Goal: Task Accomplishment & Management: Complete application form

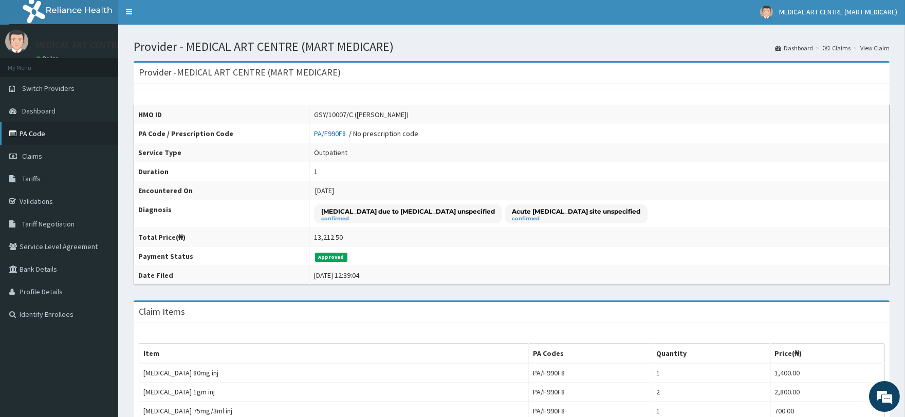
click at [40, 136] on link "PA Code" at bounding box center [59, 133] width 118 height 23
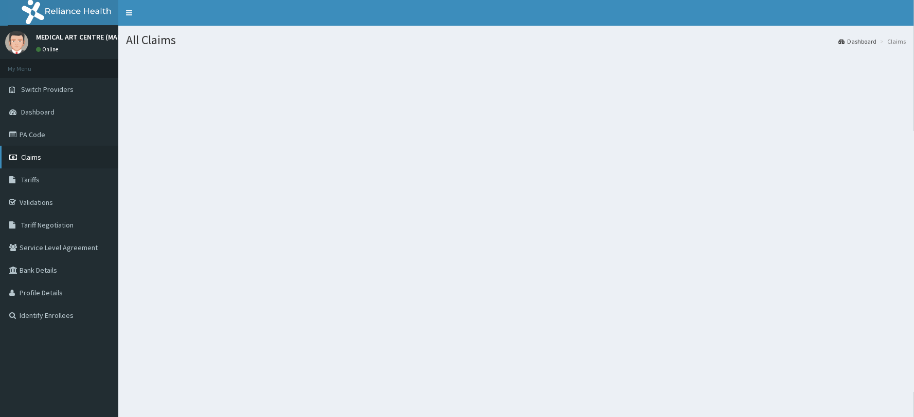
click at [44, 159] on link "Claims" at bounding box center [59, 157] width 118 height 23
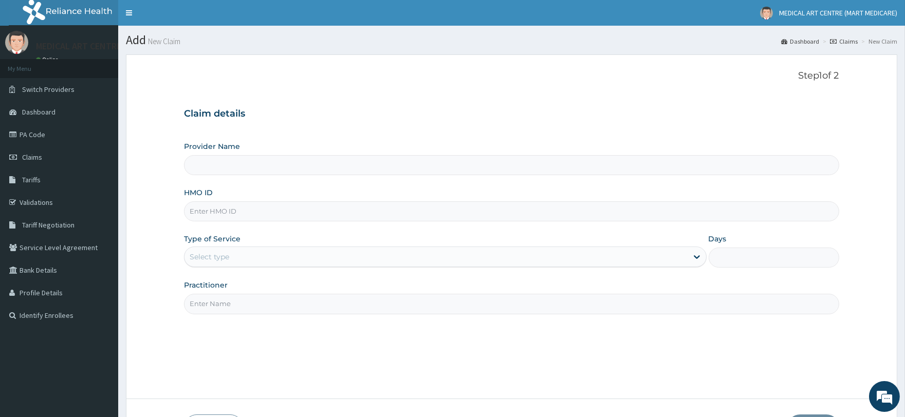
click at [213, 214] on input "HMO ID" at bounding box center [511, 212] width 655 height 20
type input "MEDICAL ART CENTRE (MART MEDICARE)"
paste input "PA/247A1D"
type input "PA/247A1D"
click at [229, 250] on div "Select type" at bounding box center [436, 257] width 503 height 16
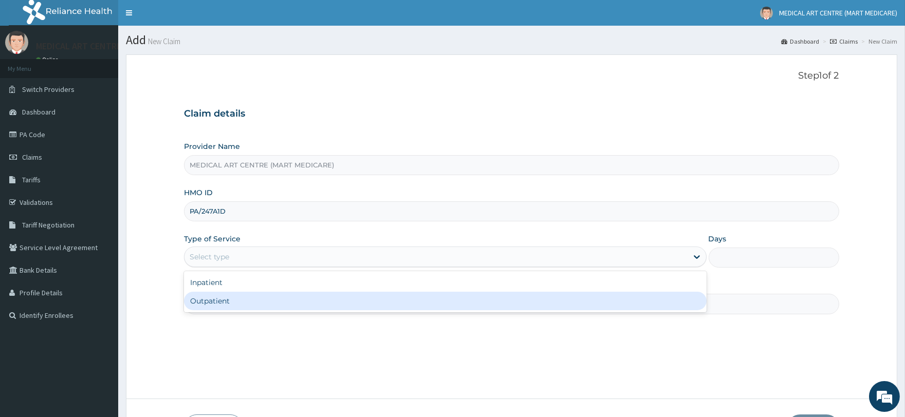
click at [237, 306] on div "Outpatient" at bounding box center [445, 301] width 522 height 19
type input "1"
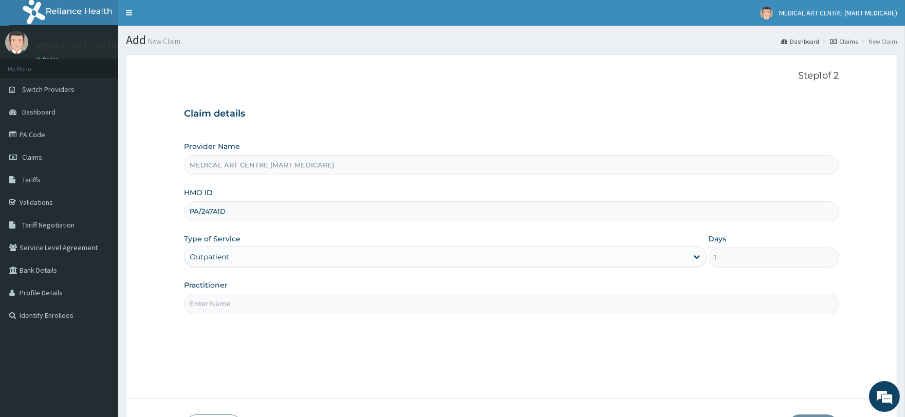
click at [226, 295] on input "Practitioner" at bounding box center [511, 304] width 655 height 20
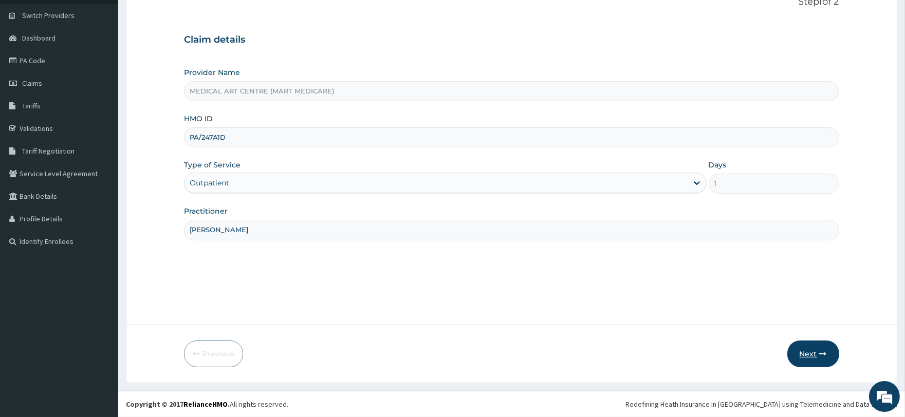
type input "DR OLUSHOLA"
click at [824, 358] on button "Next" at bounding box center [814, 354] width 52 height 27
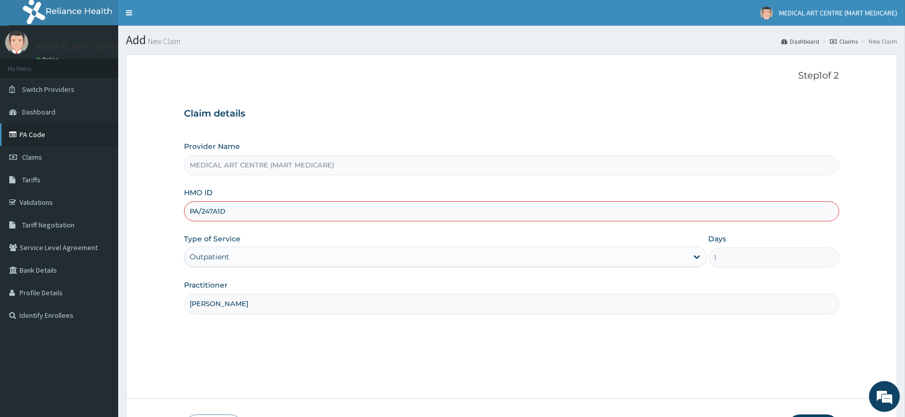
click at [23, 132] on link "PA Code" at bounding box center [59, 134] width 118 height 23
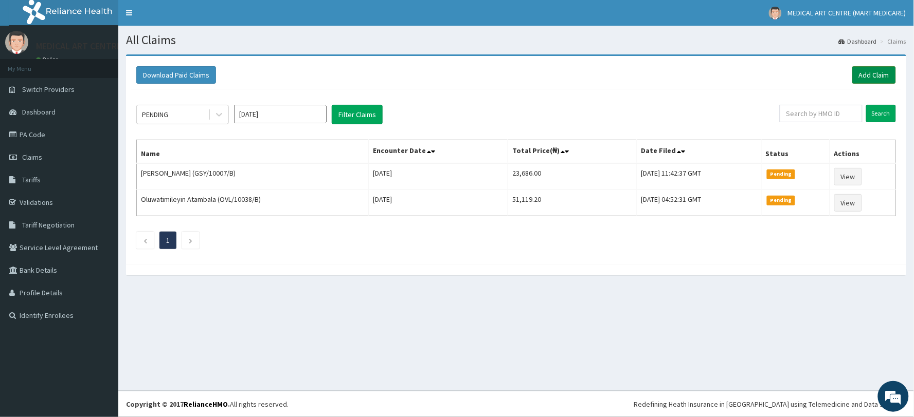
click at [873, 68] on link "Add Claim" at bounding box center [874, 74] width 44 height 17
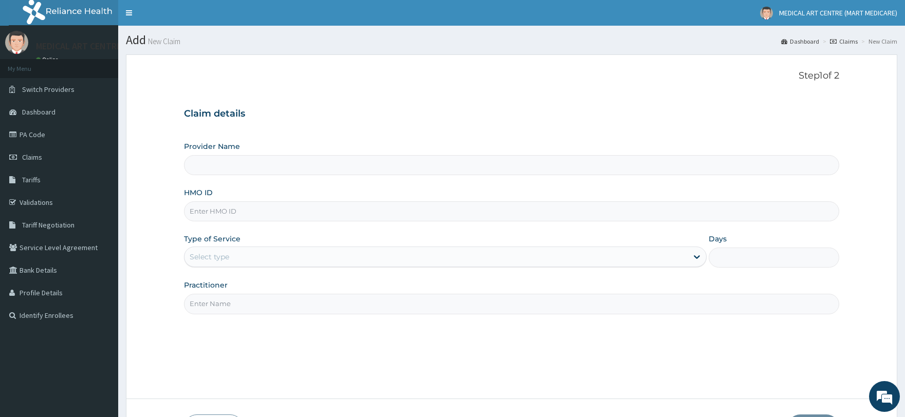
click at [219, 212] on input "HMO ID" at bounding box center [511, 212] width 655 height 20
paste input "AJM/10032/A"
type input "AJM/10032/A"
type input "MEDICAL ART CENTRE (MART MEDICARE)"
type input "AJM/10032/A"
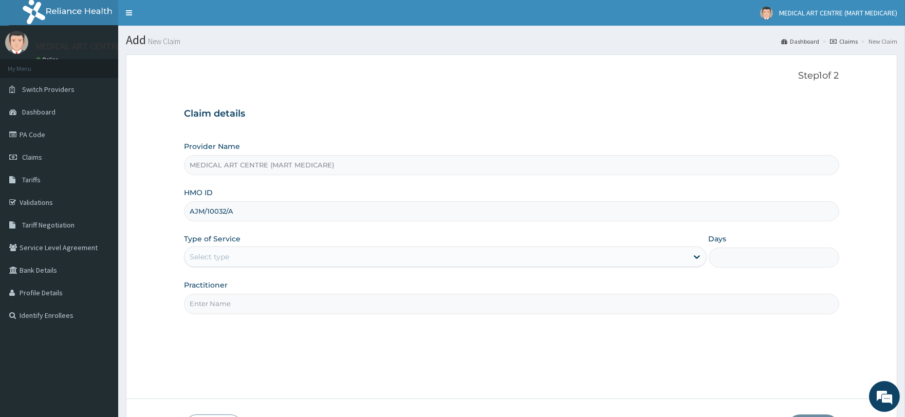
click at [219, 250] on div "Select type" at bounding box center [436, 257] width 503 height 16
click at [213, 255] on div "Select type" at bounding box center [210, 257] width 40 height 10
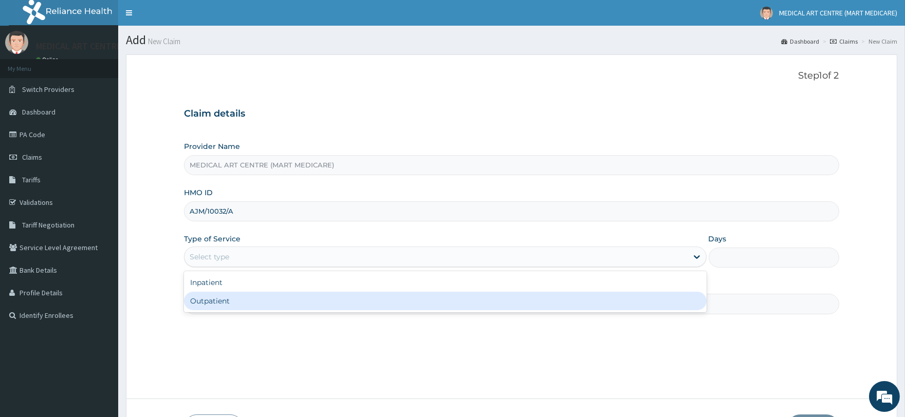
click at [207, 306] on div "Outpatient" at bounding box center [445, 301] width 522 height 19
type input "1"
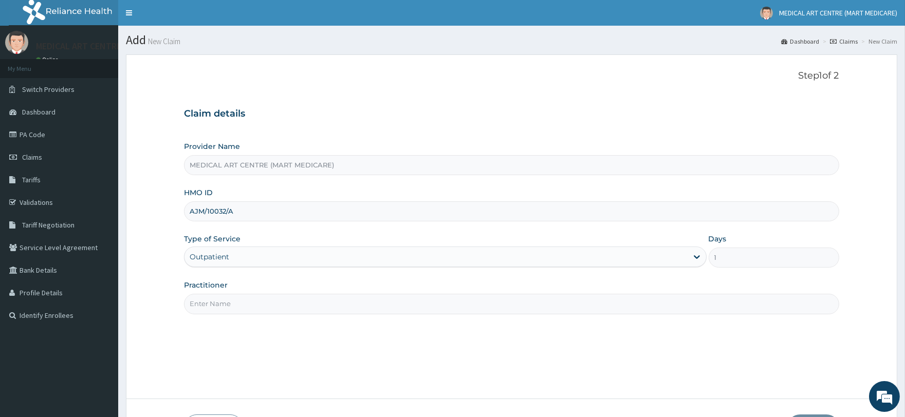
click at [223, 307] on input "Practitioner" at bounding box center [511, 304] width 655 height 20
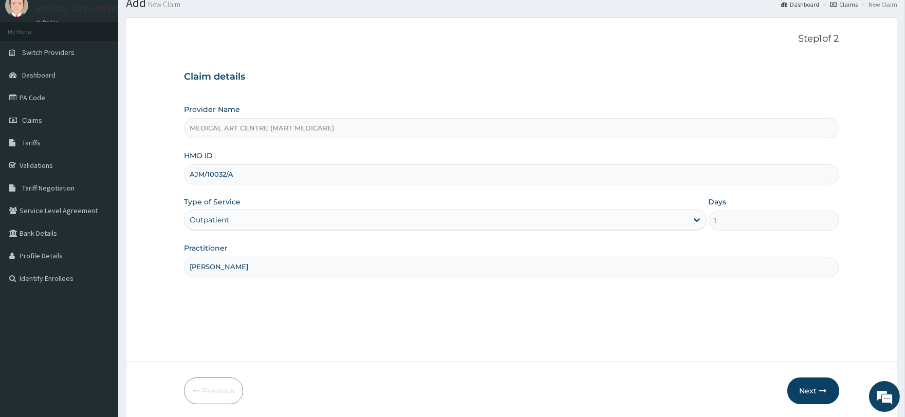
scroll to position [74, 0]
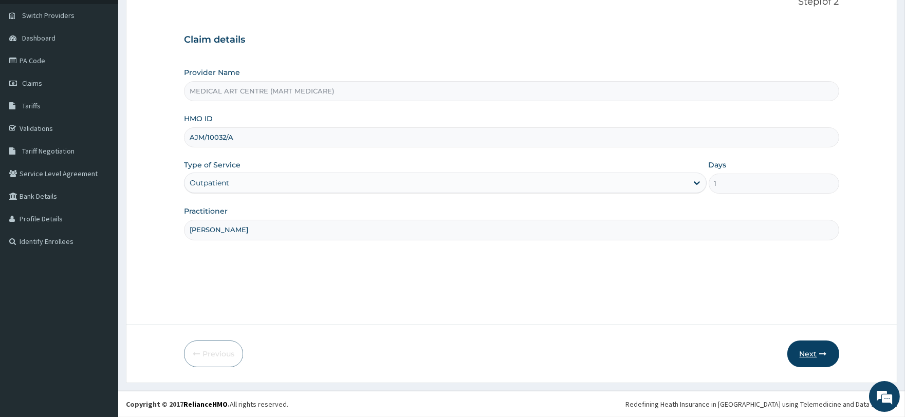
type input "DR OLUSHOLA"
click at [819, 348] on button "Next" at bounding box center [814, 354] width 52 height 27
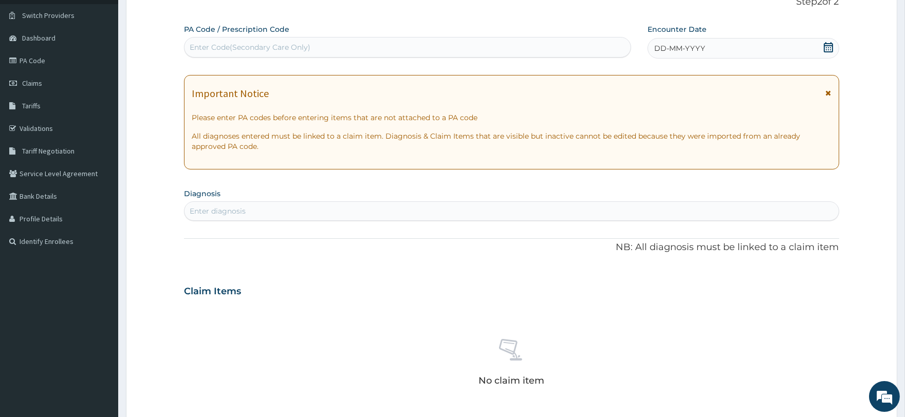
click at [214, 209] on div "Enter diagnosis" at bounding box center [218, 211] width 56 height 10
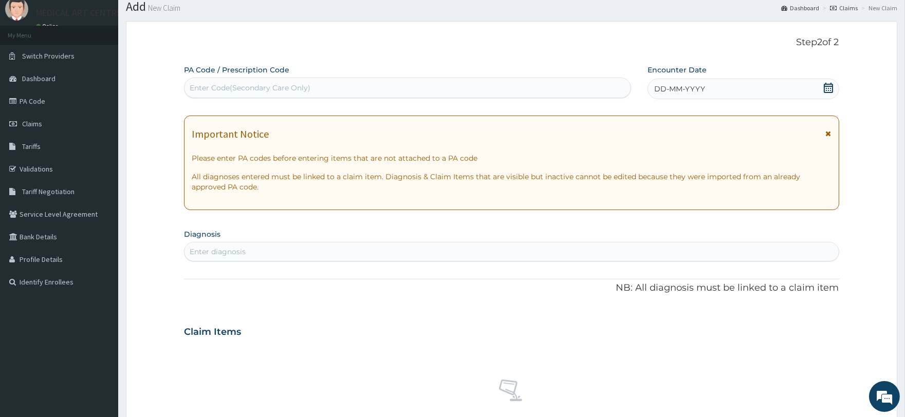
scroll to position [0, 0]
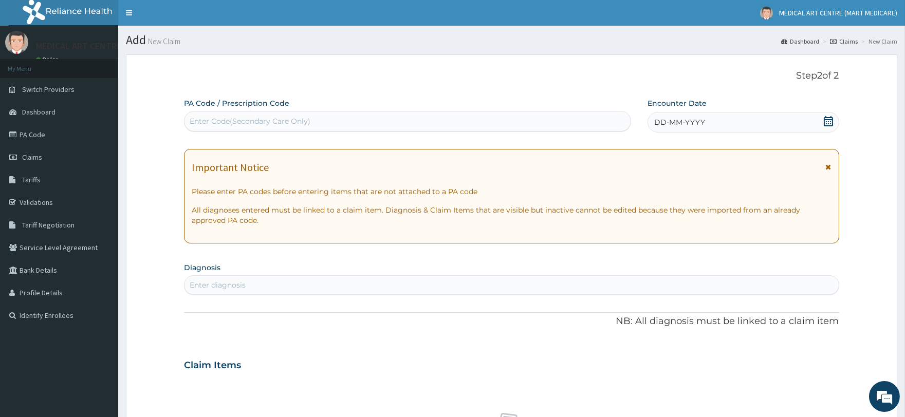
click at [225, 117] on div "Enter Code(Secondary Care Only)" at bounding box center [250, 121] width 121 height 10
drag, startPoint x: 225, startPoint y: 117, endPoint x: 204, endPoint y: 125, distance: 22.9
click at [204, 125] on div "Enter Code(Secondary Care Only)" at bounding box center [250, 121] width 121 height 10
paste input "PA/247A1D"
type input "PA/247A1D"
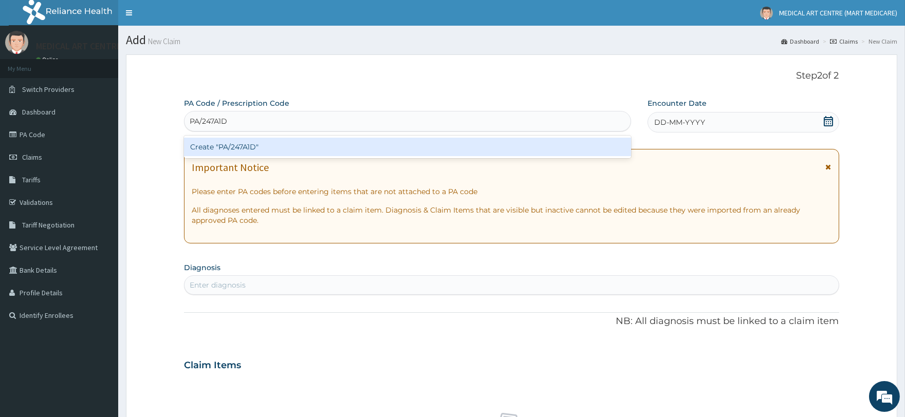
click at [231, 144] on div "Create "PA/247A1D"" at bounding box center [407, 147] width 447 height 19
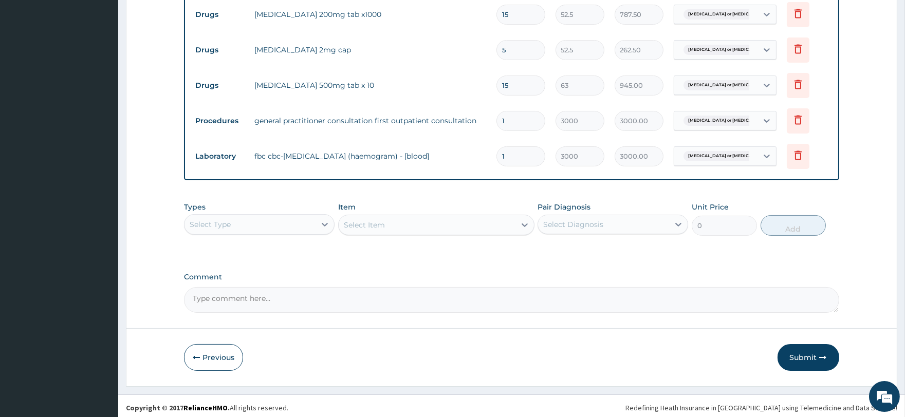
scroll to position [417, 0]
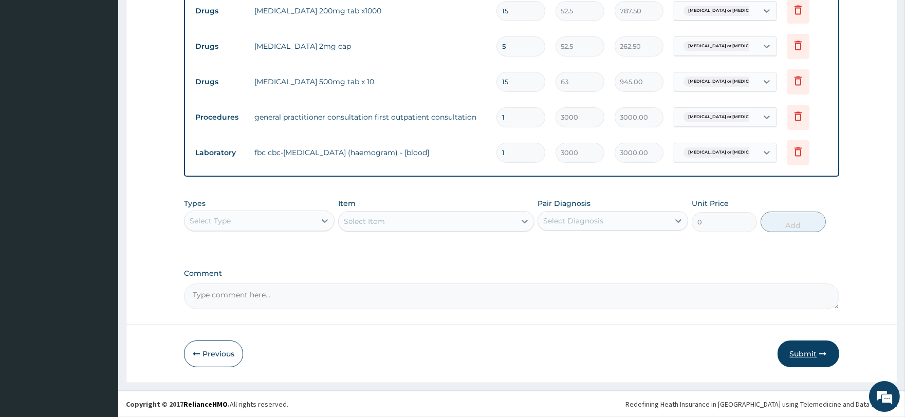
click at [803, 355] on button "Submit" at bounding box center [809, 354] width 62 height 27
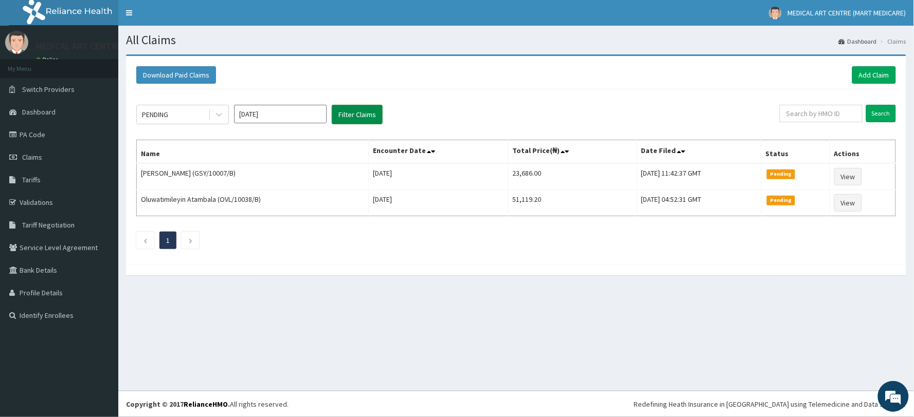
click at [359, 116] on button "Filter Claims" at bounding box center [357, 115] width 51 height 20
click at [216, 115] on icon at bounding box center [219, 115] width 10 height 10
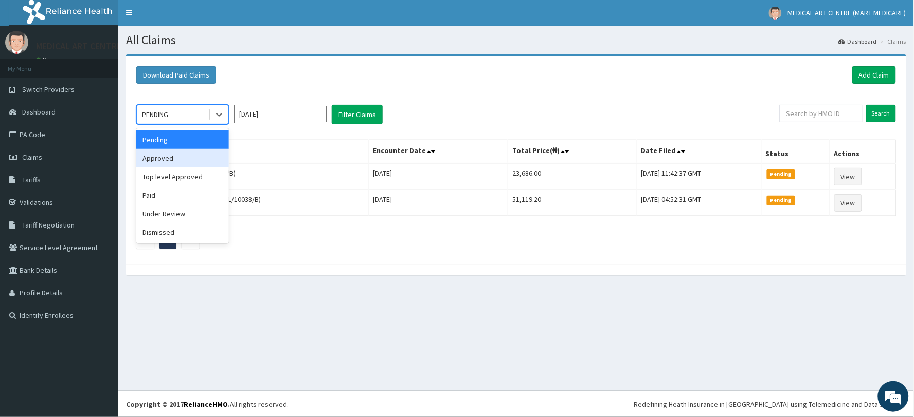
click at [180, 150] on div "Approved" at bounding box center [182, 158] width 93 height 19
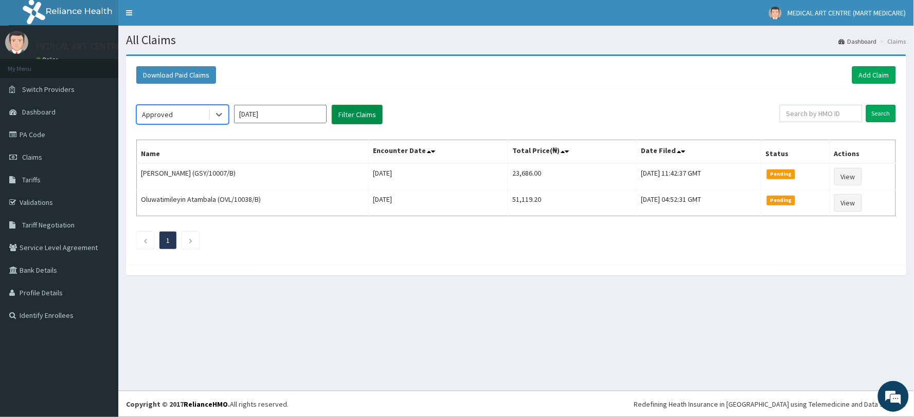
click at [363, 112] on button "Filter Claims" at bounding box center [357, 115] width 51 height 20
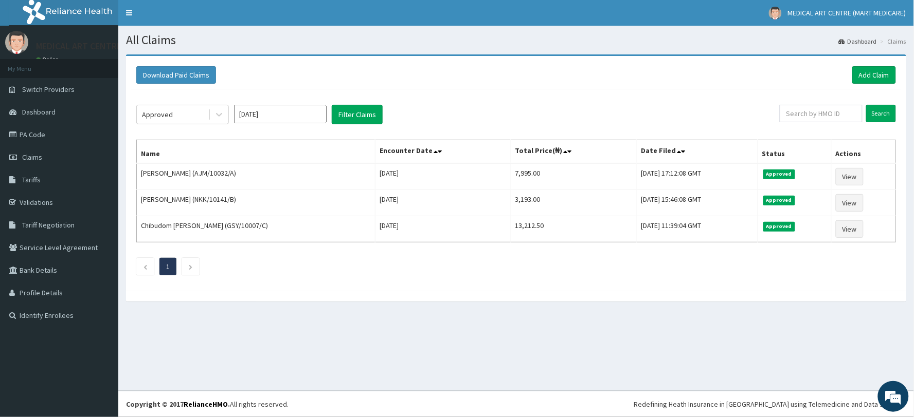
click at [255, 112] on input "Oct 2025" at bounding box center [280, 114] width 93 height 19
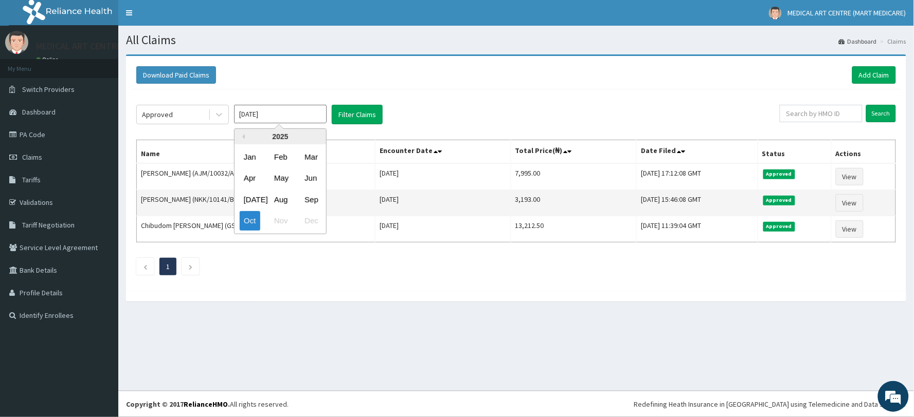
click at [306, 199] on div "Sep" at bounding box center [310, 199] width 21 height 19
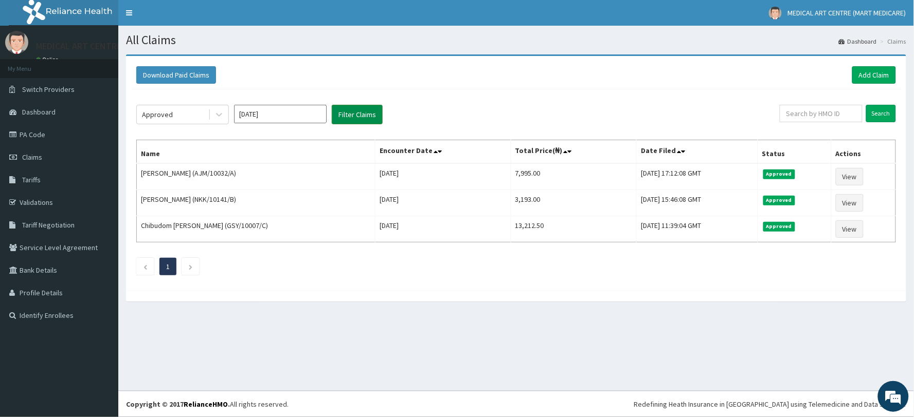
click at [350, 115] on button "Filter Claims" at bounding box center [357, 115] width 51 height 20
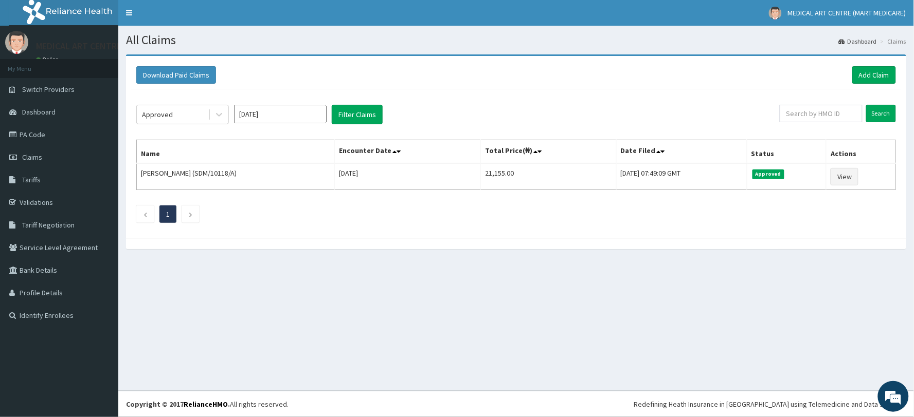
click at [255, 116] on input "Sep 2025" at bounding box center [280, 114] width 93 height 19
click at [278, 201] on div "Aug" at bounding box center [280, 199] width 21 height 19
type input "[DATE]"
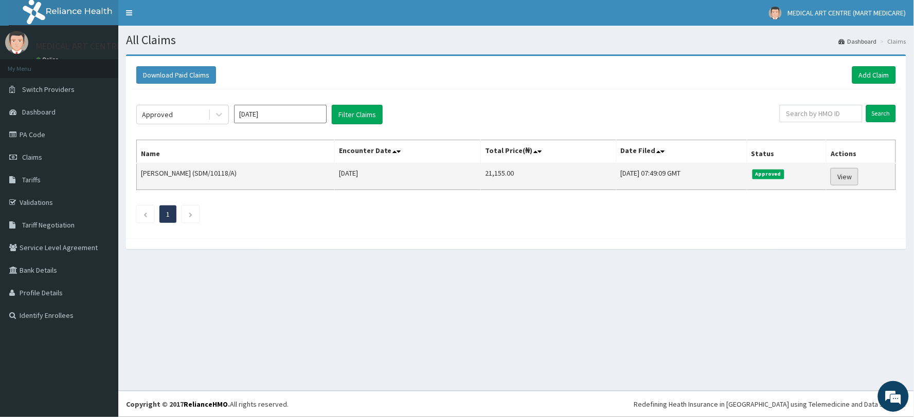
click at [851, 179] on link "View" at bounding box center [844, 176] width 28 height 17
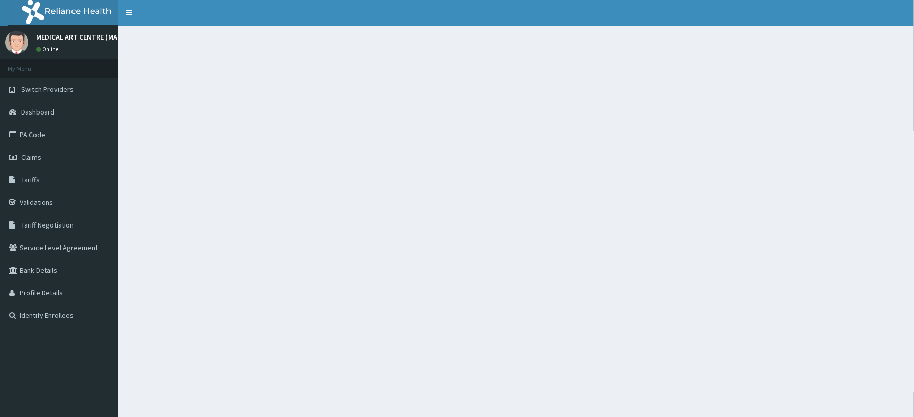
drag, startPoint x: 418, startPoint y: 76, endPoint x: 376, endPoint y: 81, distance: 42.5
click at [376, 81] on div at bounding box center [515, 234] width 795 height 417
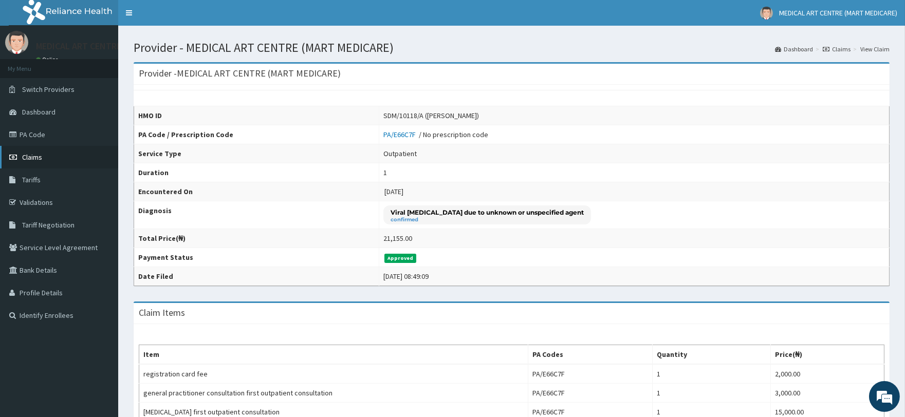
click at [48, 158] on link "Claims" at bounding box center [59, 157] width 118 height 23
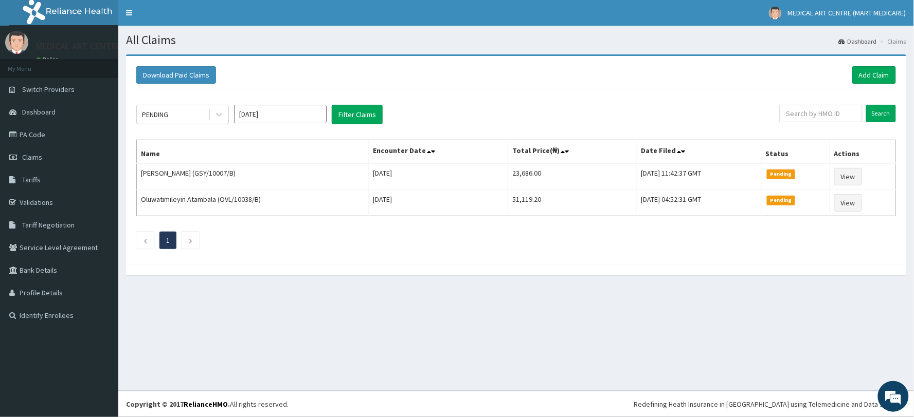
click at [266, 114] on input "[DATE]" at bounding box center [280, 114] width 93 height 19
click at [255, 199] on div "[DATE]" at bounding box center [250, 199] width 21 height 19
click at [275, 116] on input "[DATE]" at bounding box center [280, 114] width 93 height 19
click at [278, 197] on div "Aug" at bounding box center [280, 199] width 21 height 19
click at [366, 111] on button "Filter Claims" at bounding box center [357, 115] width 51 height 20
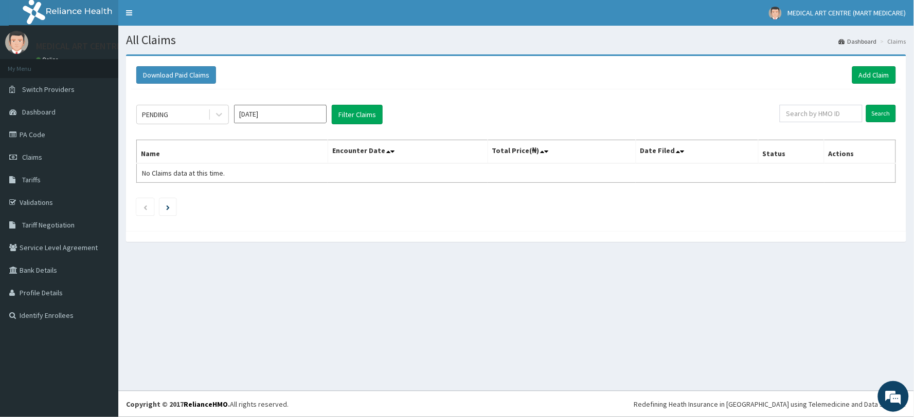
click at [283, 111] on input "[DATE]" at bounding box center [280, 114] width 93 height 19
click at [249, 192] on div "[DATE]" at bounding box center [250, 199] width 21 height 19
click at [343, 121] on button "Filter Claims" at bounding box center [357, 115] width 51 height 20
click at [261, 120] on input "[DATE]" at bounding box center [280, 114] width 93 height 19
click at [303, 178] on div "Jun" at bounding box center [310, 178] width 21 height 19
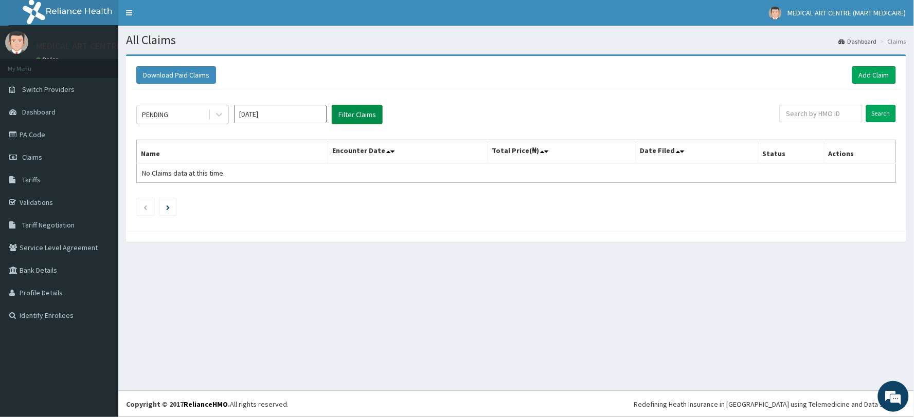
click at [356, 112] on button "Filter Claims" at bounding box center [357, 115] width 51 height 20
click at [278, 118] on input "[DATE]" at bounding box center [280, 114] width 93 height 19
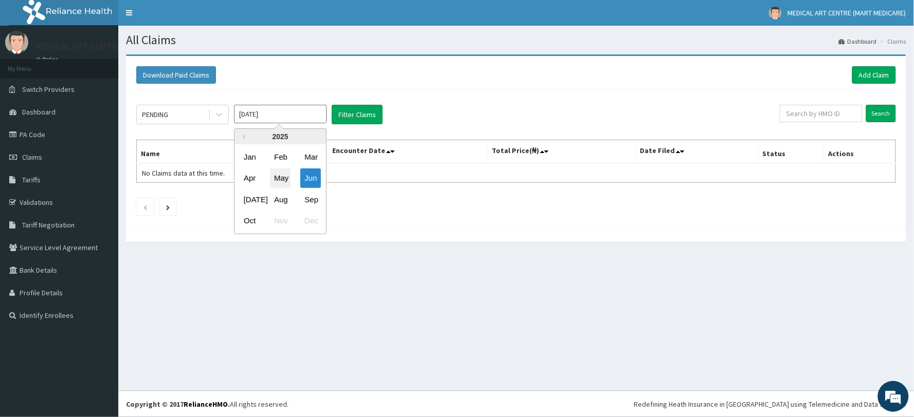
click at [277, 177] on div "May" at bounding box center [280, 178] width 21 height 19
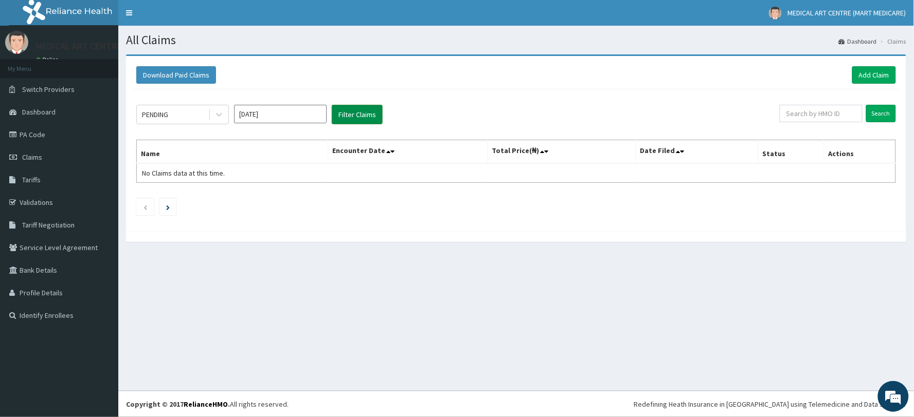
click at [356, 115] on button "Filter Claims" at bounding box center [357, 115] width 51 height 20
click at [360, 106] on button "Filter Claims" at bounding box center [357, 115] width 51 height 20
click at [248, 113] on input "[DATE]" at bounding box center [280, 114] width 93 height 19
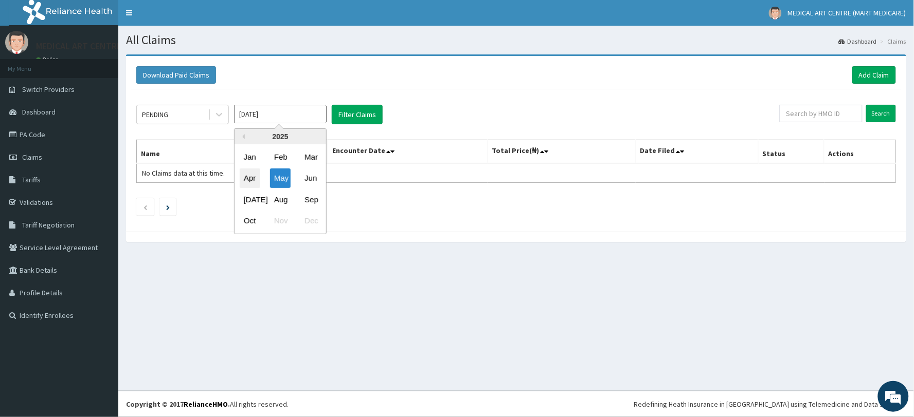
drag, startPoint x: 253, startPoint y: 167, endPoint x: 253, endPoint y: 175, distance: 8.2
click at [253, 175] on div "Apr May Jun" at bounding box center [280, 178] width 92 height 21
click at [253, 175] on div "Apr" at bounding box center [250, 178] width 21 height 19
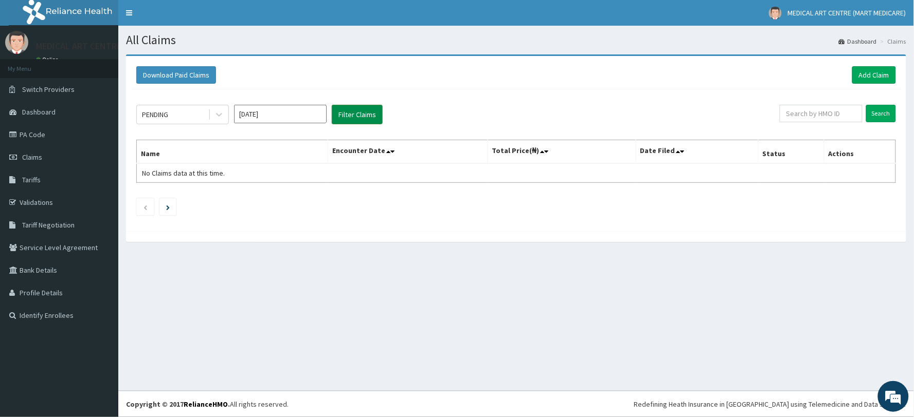
click at [351, 120] on button "Filter Claims" at bounding box center [357, 115] width 51 height 20
click at [263, 116] on input "[DATE]" at bounding box center [280, 114] width 93 height 19
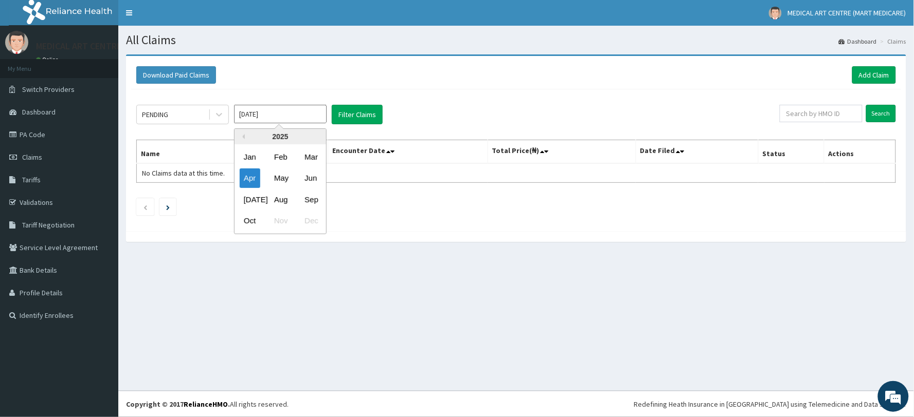
click at [261, 154] on div "Jan Feb Mar" at bounding box center [280, 157] width 92 height 21
click at [253, 154] on div "Jan" at bounding box center [250, 157] width 21 height 19
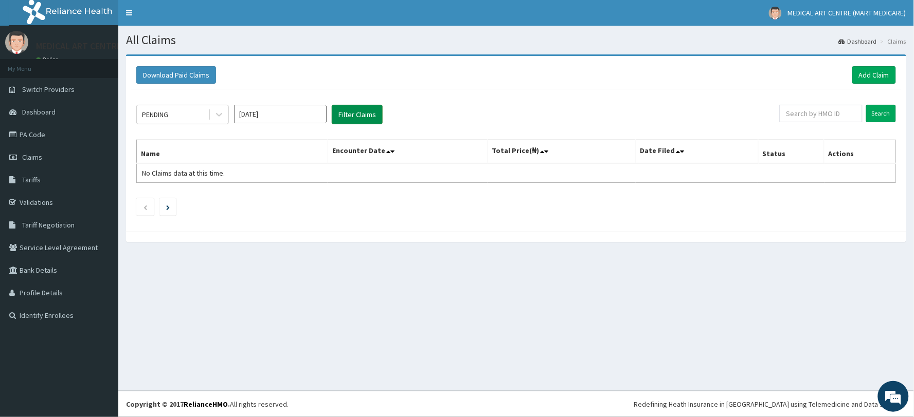
click at [349, 108] on button "Filter Claims" at bounding box center [357, 115] width 51 height 20
click at [197, 112] on div "PENDING" at bounding box center [172, 114] width 71 height 16
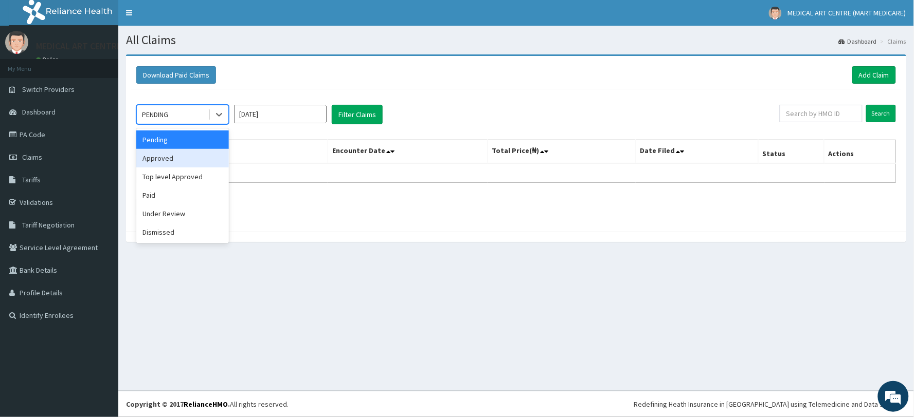
click at [171, 158] on div "Approved" at bounding box center [182, 158] width 93 height 19
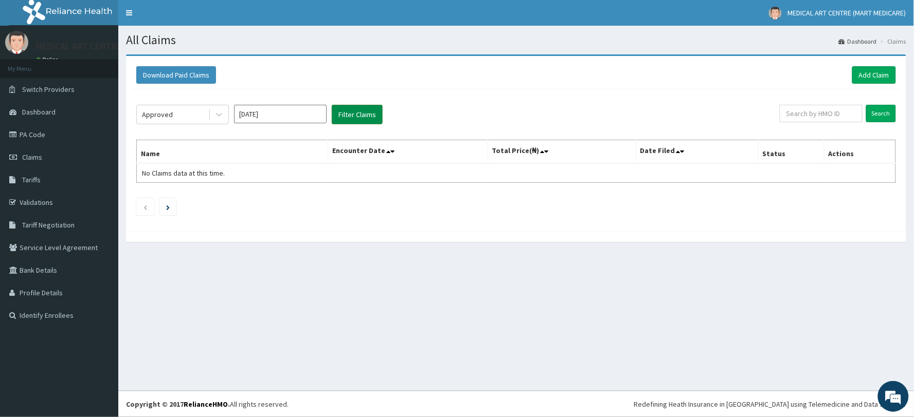
click at [346, 109] on button "Filter Claims" at bounding box center [357, 115] width 51 height 20
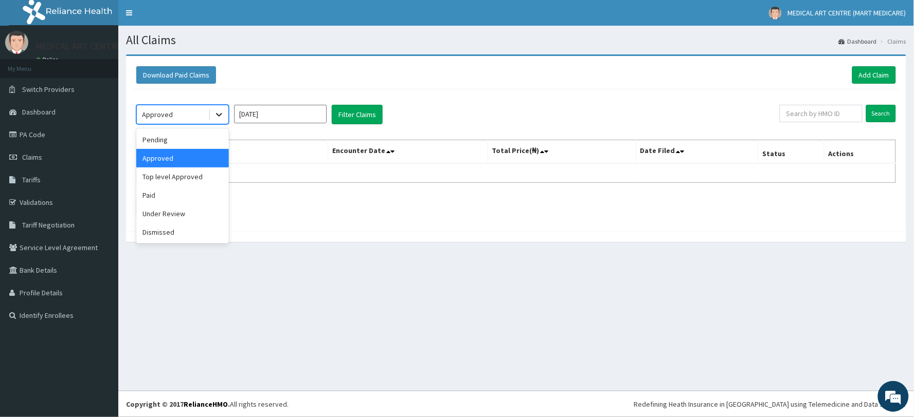
click at [215, 114] on icon at bounding box center [219, 115] width 10 height 10
click at [420, 111] on div "option Approved, selected. option Approved selected, 2 of 6. 6 results availabl…" at bounding box center [457, 115] width 643 height 20
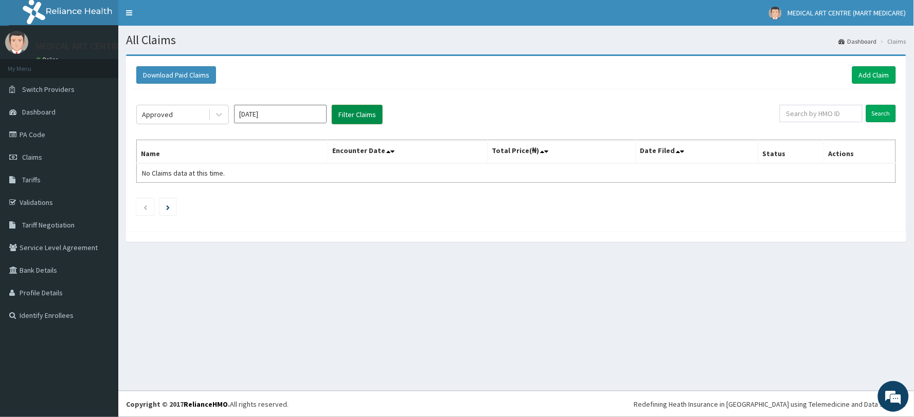
click at [356, 116] on button "Filter Claims" at bounding box center [357, 115] width 51 height 20
click at [276, 117] on input "[DATE]" at bounding box center [280, 114] width 93 height 19
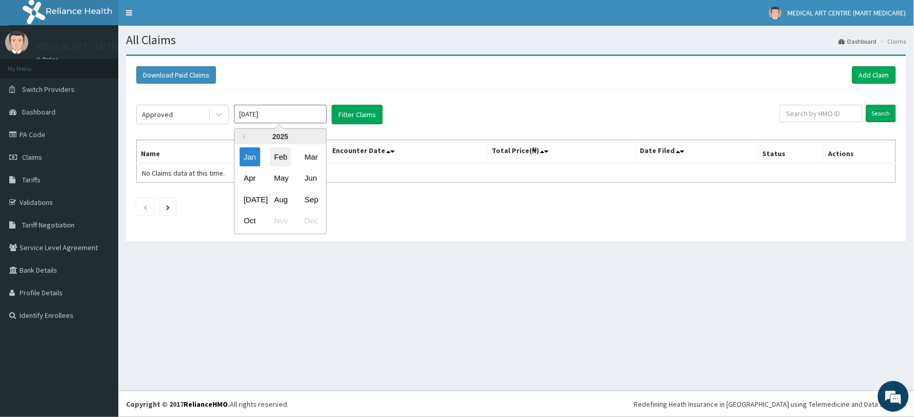
click at [287, 157] on div "Feb" at bounding box center [280, 157] width 21 height 19
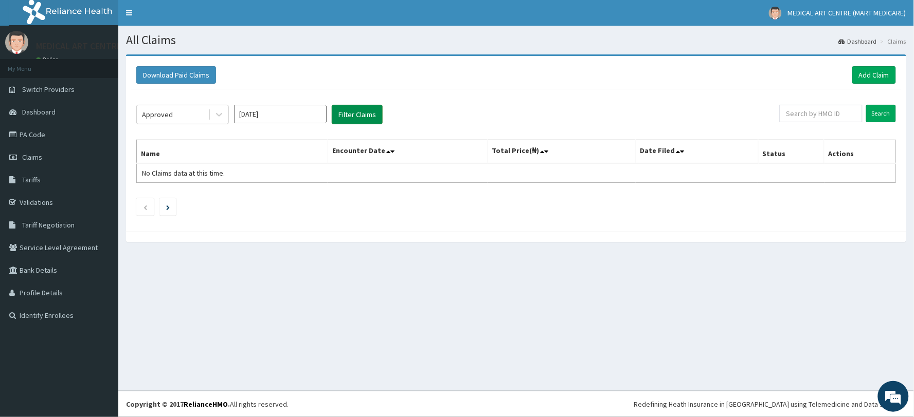
click at [343, 112] on button "Filter Claims" at bounding box center [357, 115] width 51 height 20
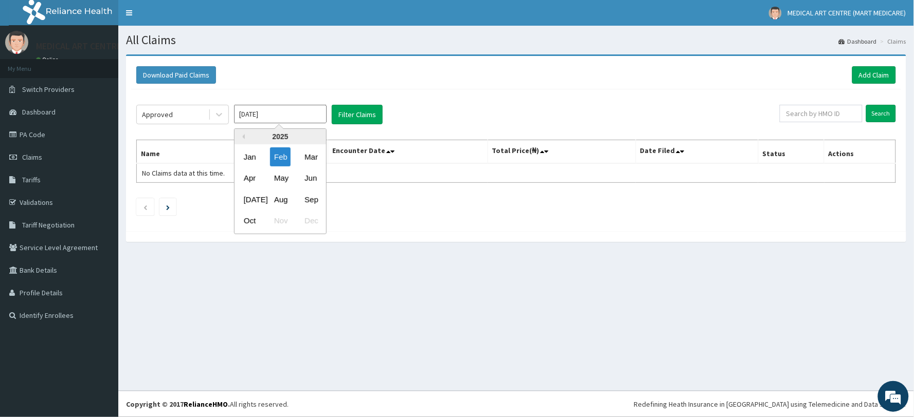
click at [291, 116] on input "[DATE]" at bounding box center [280, 114] width 93 height 19
click at [300, 155] on div "Mar" at bounding box center [310, 157] width 21 height 19
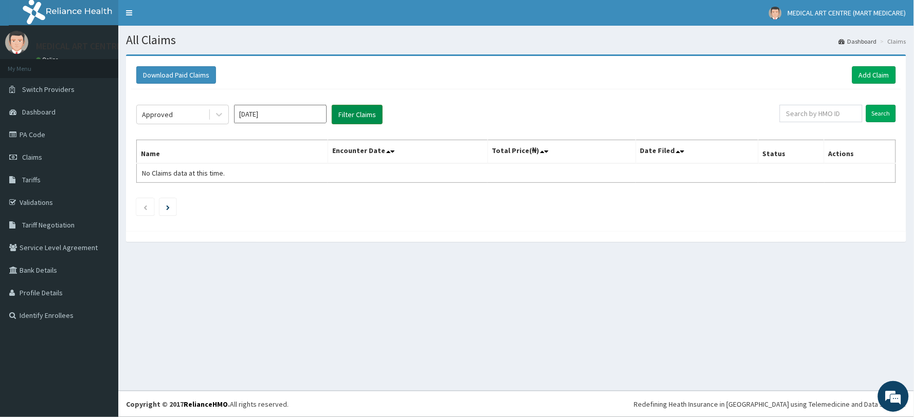
click at [355, 118] on button "Filter Claims" at bounding box center [357, 115] width 51 height 20
click at [311, 107] on input "[DATE]" at bounding box center [280, 114] width 93 height 19
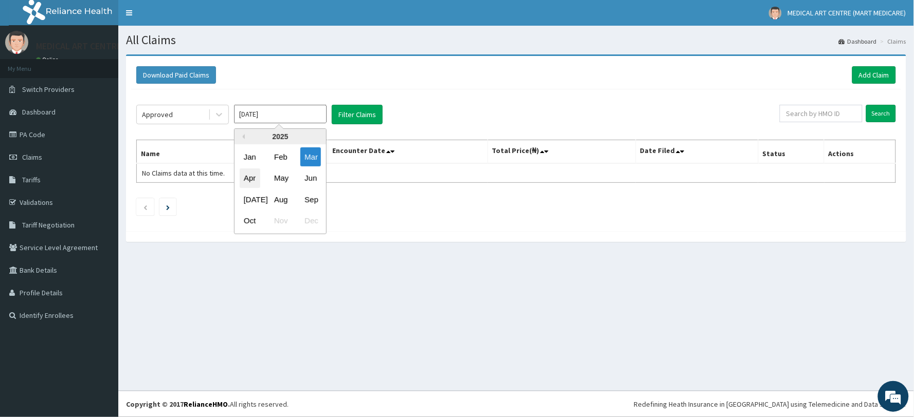
click at [249, 175] on div "Apr" at bounding box center [250, 178] width 21 height 19
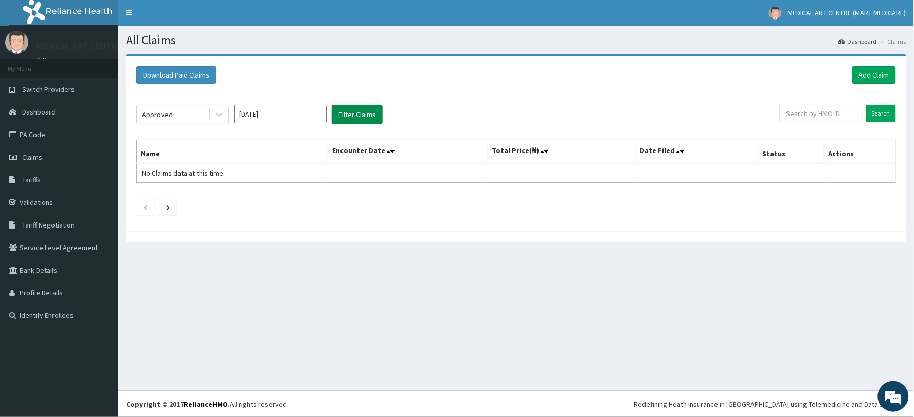
click at [356, 113] on button "Filter Claims" at bounding box center [357, 115] width 51 height 20
click at [270, 117] on input "[DATE]" at bounding box center [280, 114] width 93 height 19
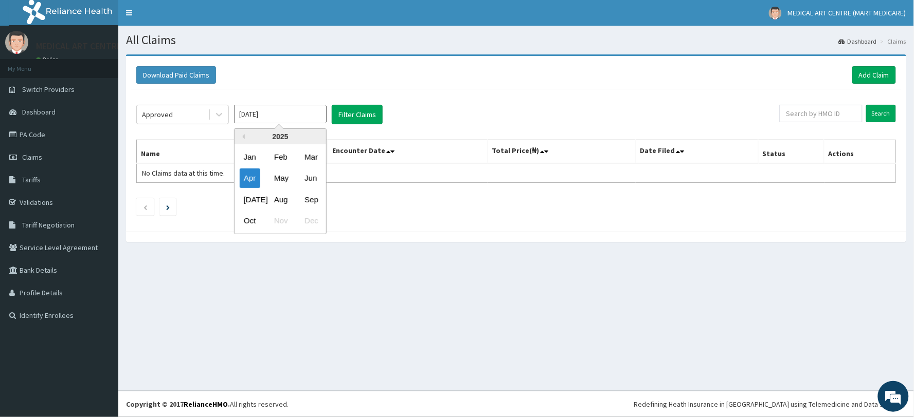
click at [291, 181] on div "Apr May Jun" at bounding box center [280, 178] width 92 height 21
click at [280, 177] on div "May" at bounding box center [280, 178] width 21 height 19
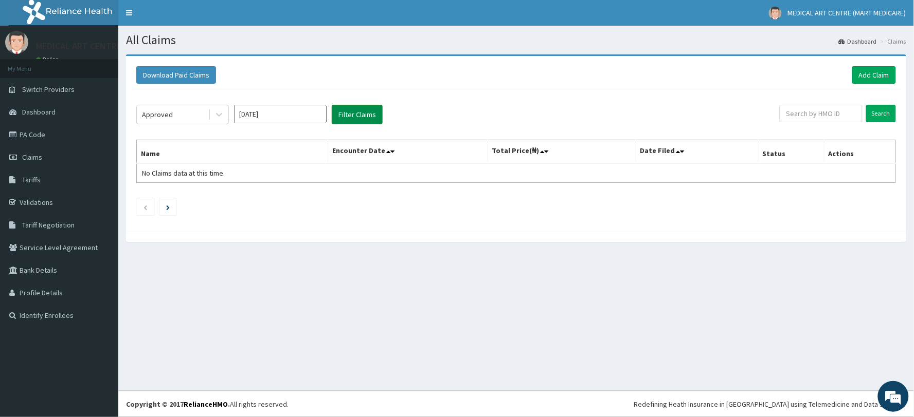
click at [336, 114] on button "Filter Claims" at bounding box center [357, 115] width 51 height 20
click at [300, 116] on input "[DATE]" at bounding box center [280, 114] width 93 height 19
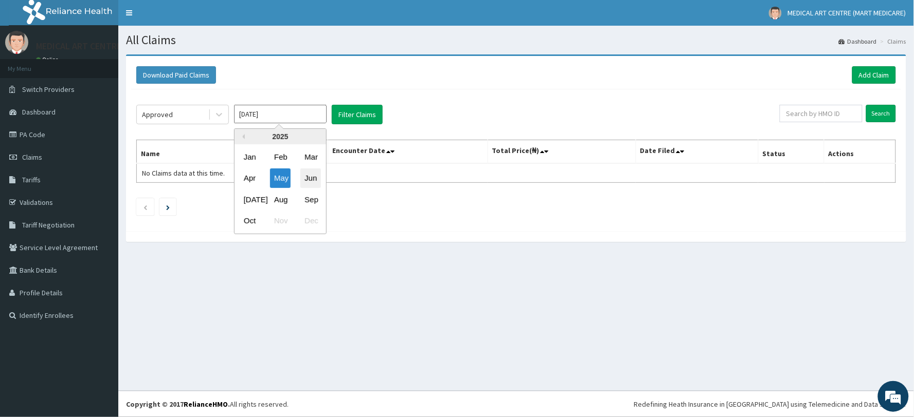
click at [315, 175] on div "Jun" at bounding box center [310, 178] width 21 height 19
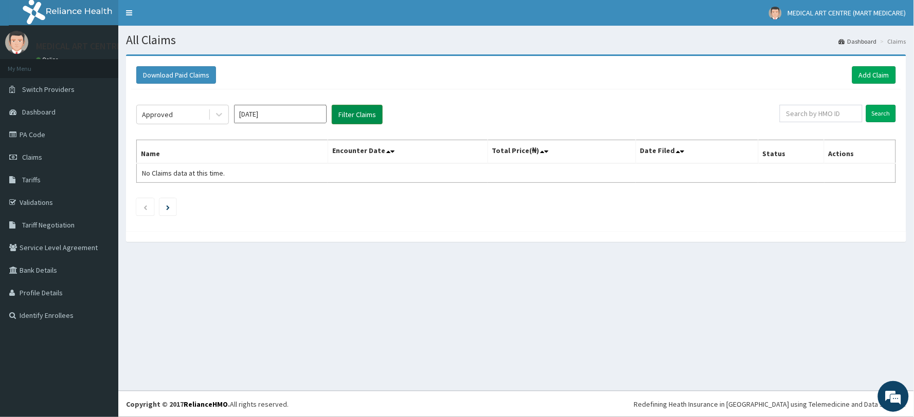
click at [364, 114] on button "Filter Claims" at bounding box center [357, 115] width 51 height 20
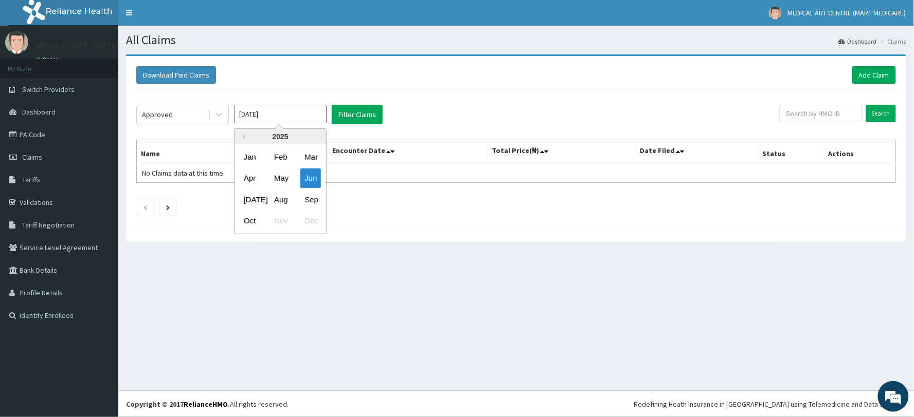
click at [273, 118] on input "[DATE]" at bounding box center [280, 114] width 93 height 19
click at [256, 202] on div "[DATE]" at bounding box center [250, 199] width 21 height 19
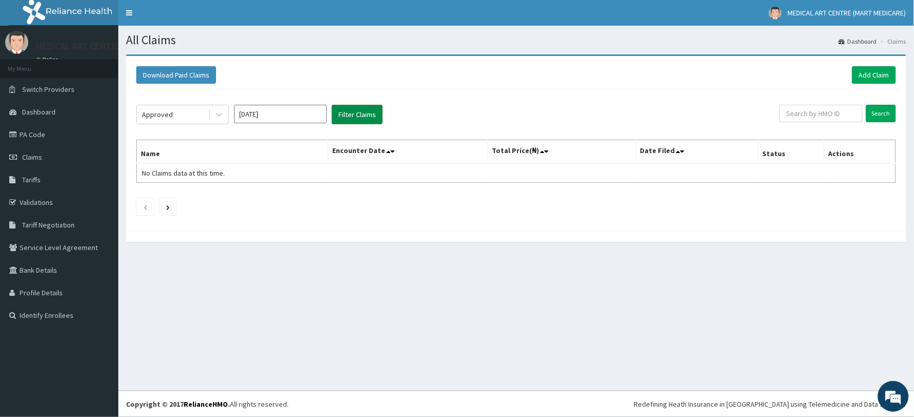
click at [382, 111] on button "Filter Claims" at bounding box center [357, 115] width 51 height 20
click at [368, 119] on button "Filter Claims" at bounding box center [357, 115] width 51 height 20
click at [281, 117] on input "[DATE]" at bounding box center [280, 114] width 93 height 19
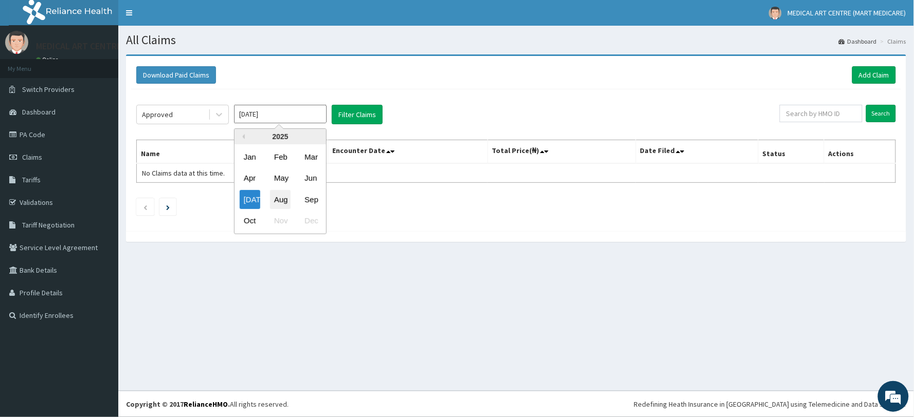
click at [280, 197] on div "Aug" at bounding box center [280, 199] width 21 height 19
type input "[DATE]"
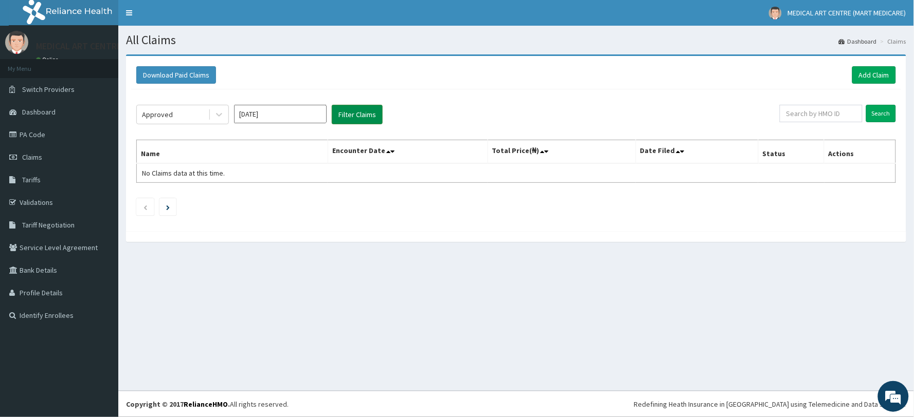
click at [351, 116] on button "Filter Claims" at bounding box center [357, 115] width 51 height 20
